Goal: Communication & Community: Answer question/provide support

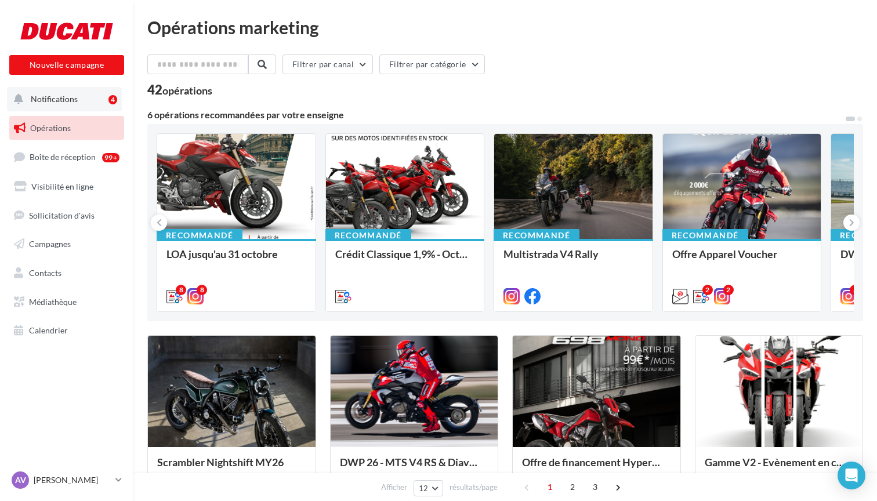
click at [77, 106] on button "Notifications 4" at bounding box center [64, 99] width 115 height 24
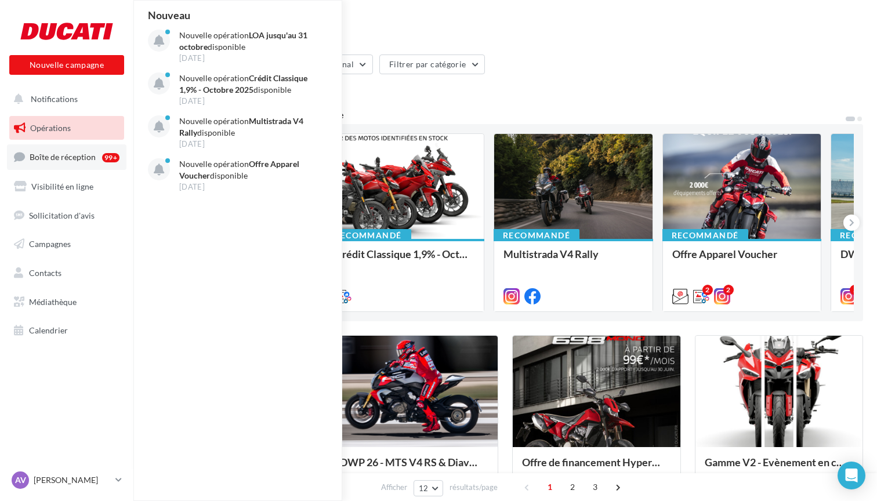
click at [71, 161] on link "Boîte de réception 99+" at bounding box center [67, 156] width 120 height 25
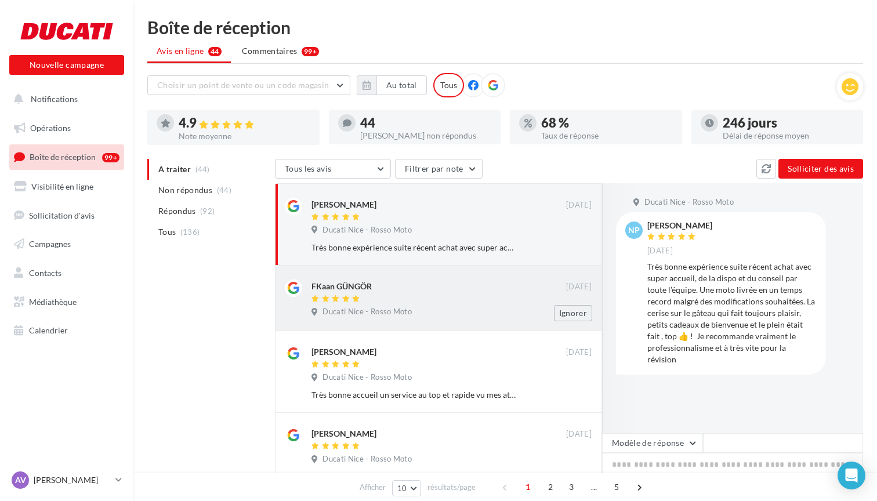
click at [323, 293] on div "FKaan GÜNGÖR" at bounding box center [439, 292] width 255 height 24
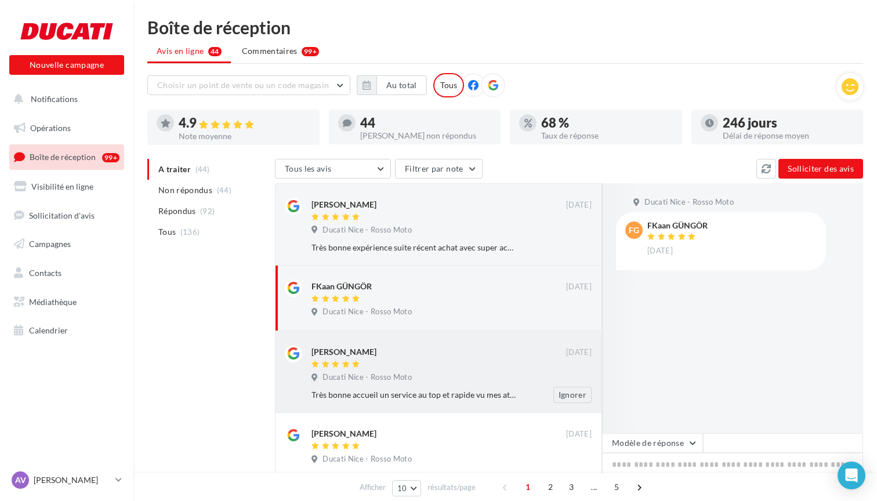
click at [345, 346] on div "[PERSON_NAME]" at bounding box center [344, 352] width 65 height 12
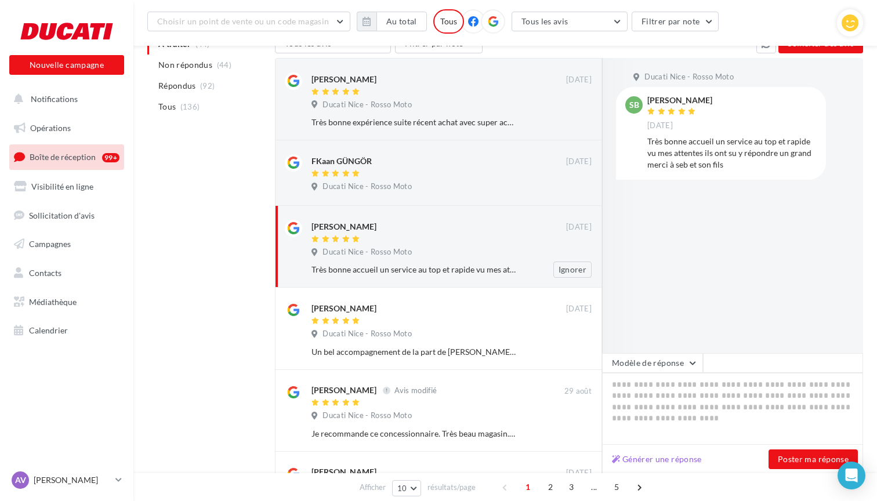
scroll to position [136, 0]
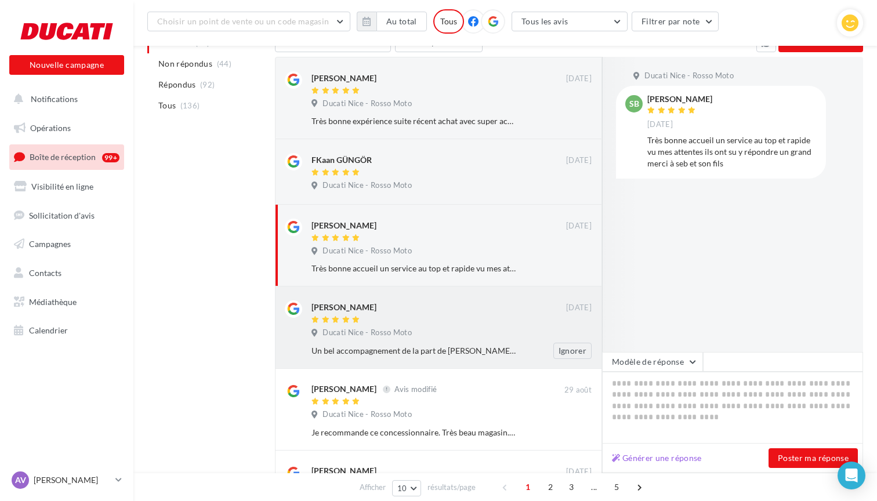
click at [348, 310] on div "[PERSON_NAME]" at bounding box center [344, 308] width 65 height 12
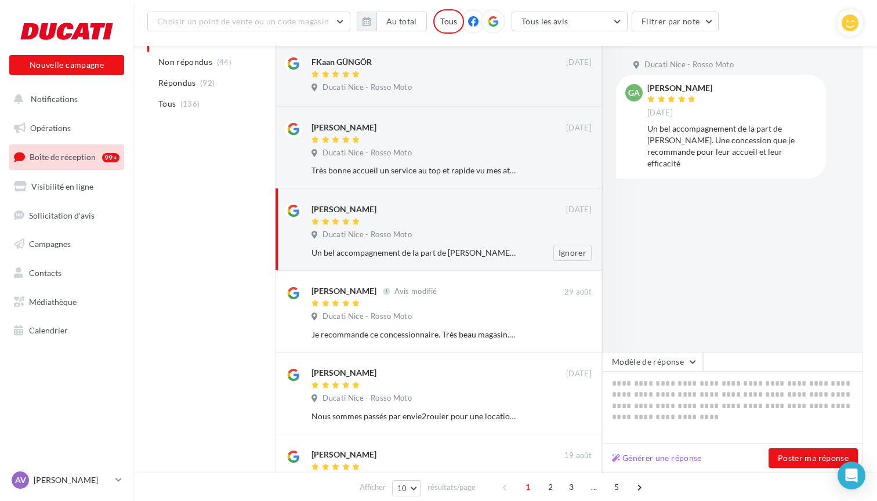
scroll to position [278, 0]
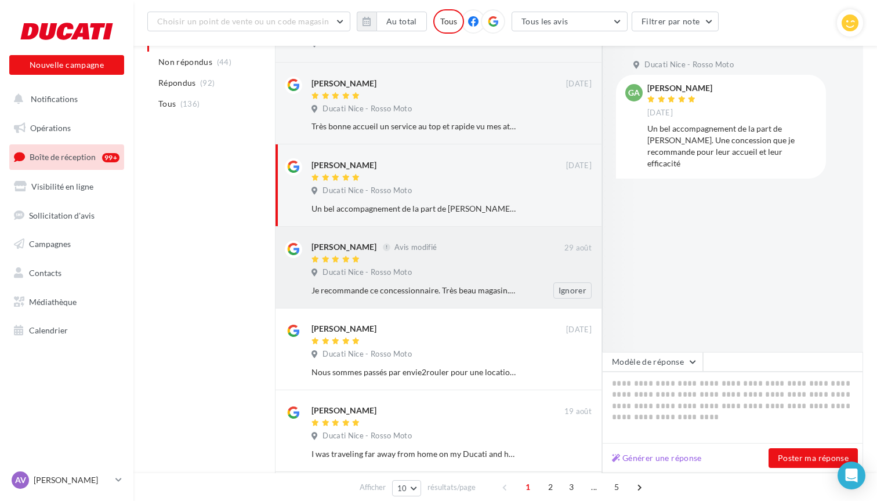
click at [401, 270] on span "Ducati Nice - Rosso Moto" at bounding box center [367, 272] width 89 height 10
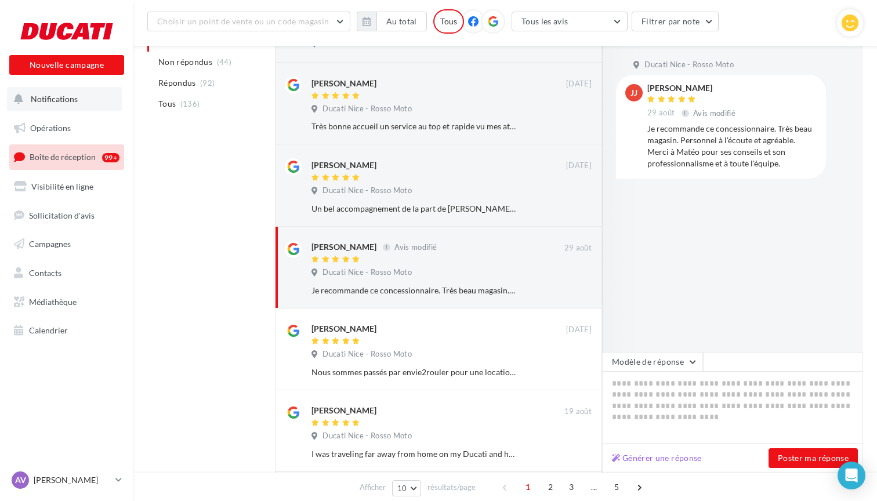
click at [76, 102] on span "Notifications" at bounding box center [54, 99] width 47 height 10
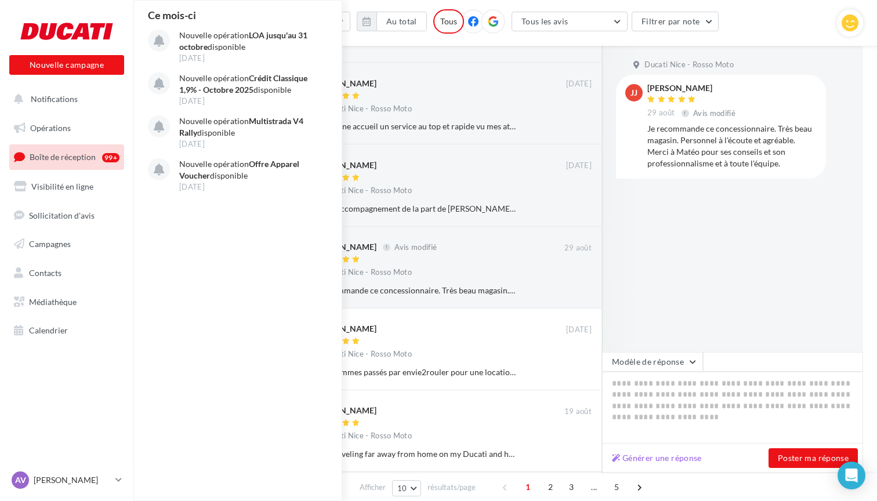
click at [82, 32] on div at bounding box center [66, 31] width 93 height 29
